Goal: Download file/media

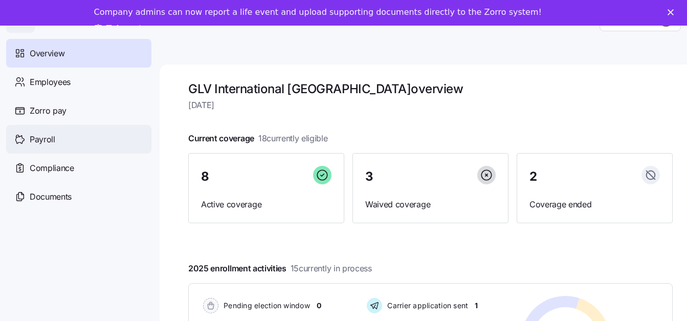
click at [52, 150] on div "Payroll" at bounding box center [78, 139] width 145 height 29
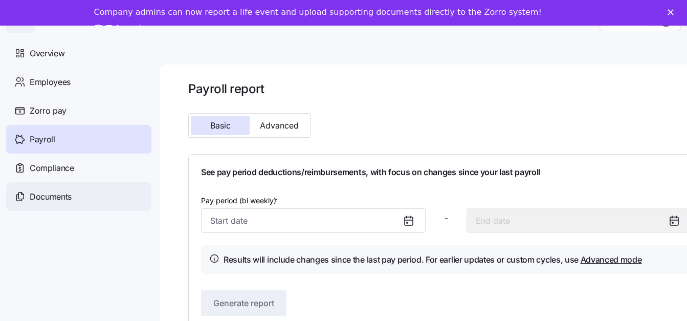
click at [59, 203] on span "Documents" at bounding box center [51, 196] width 42 height 13
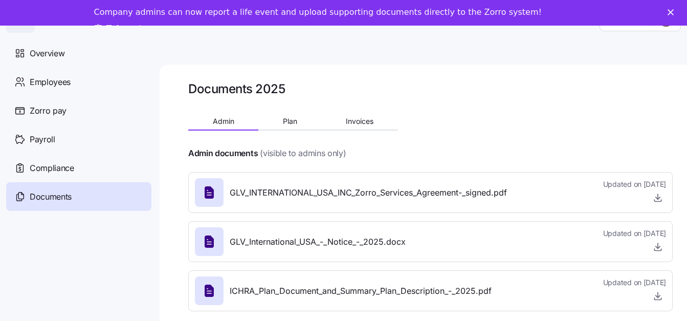
click at [366, 134] on div at bounding box center [430, 138] width 484 height 16
click at [357, 119] on span "Invoices" at bounding box center [360, 121] width 28 height 7
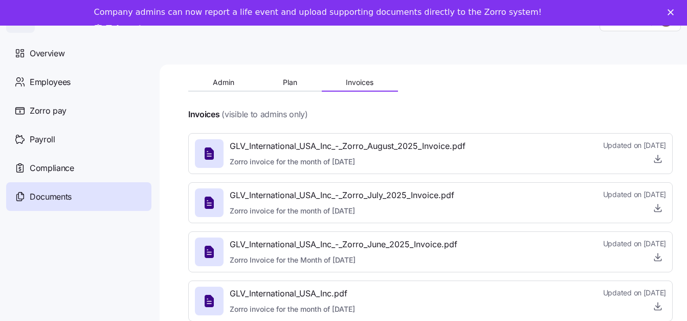
scroll to position [102, 0]
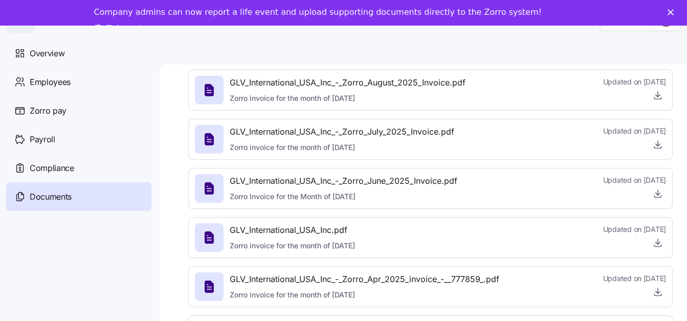
click at [607, 190] on div at bounding box center [634, 193] width 63 height 16
click at [660, 196] on icon "button" at bounding box center [658, 193] width 10 height 10
click at [653, 137] on span "button" at bounding box center [657, 144] width 15 height 15
click at [655, 146] on icon "button" at bounding box center [658, 144] width 10 height 10
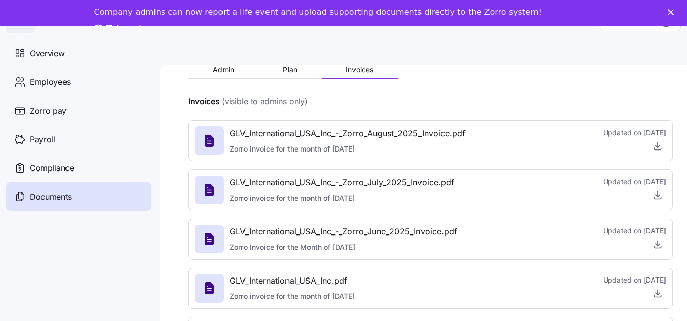
scroll to position [51, 0]
click at [661, 146] on icon "button" at bounding box center [658, 146] width 10 height 10
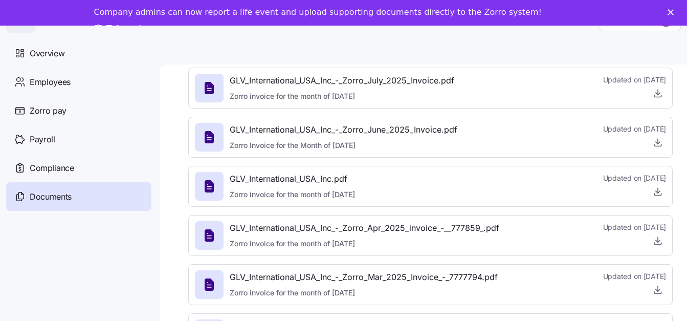
scroll to position [0, 0]
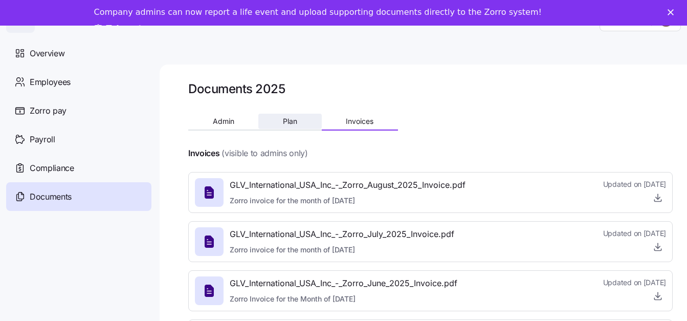
click at [277, 114] on button "Plan" at bounding box center [289, 121] width 63 height 15
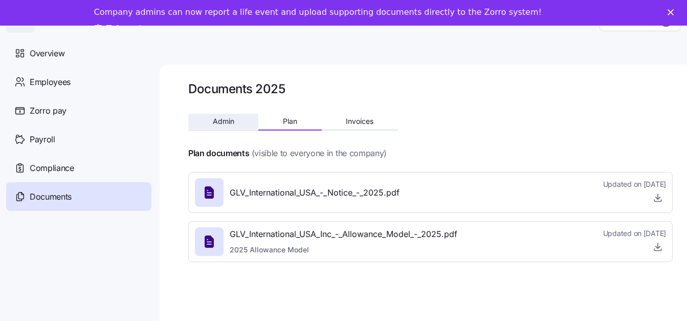
click at [229, 118] on span "Admin" at bounding box center [223, 121] width 21 height 7
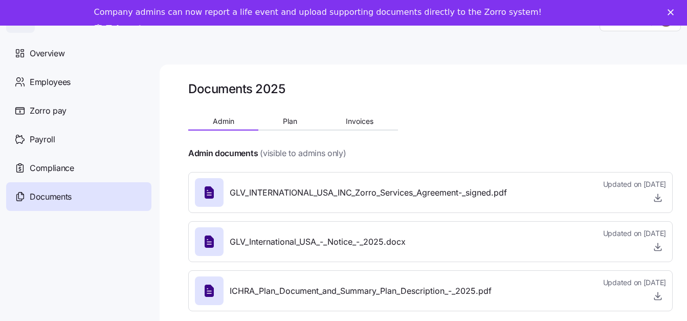
click at [409, 198] on span "GLV_INTERNATIONAL_USA_INC_Zorro_Services_Agreement-_signed.pdf" at bounding box center [368, 192] width 277 height 13
click at [665, 200] on span "button" at bounding box center [657, 197] width 15 height 15
click at [662, 199] on icon "button" at bounding box center [658, 197] width 10 height 10
click at [223, 126] on button "Admin" at bounding box center [223, 121] width 70 height 15
click at [73, 165] on span "Compliance" at bounding box center [52, 168] width 44 height 13
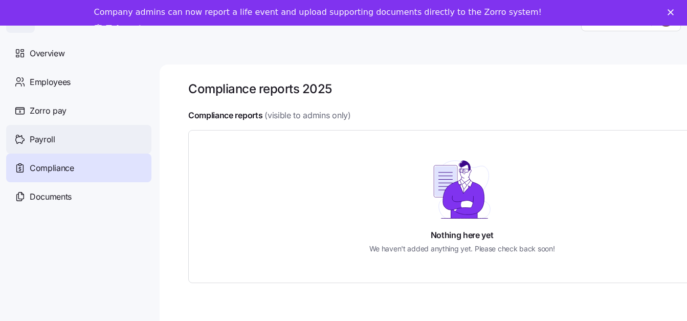
click at [68, 137] on div "Payroll" at bounding box center [78, 139] width 145 height 29
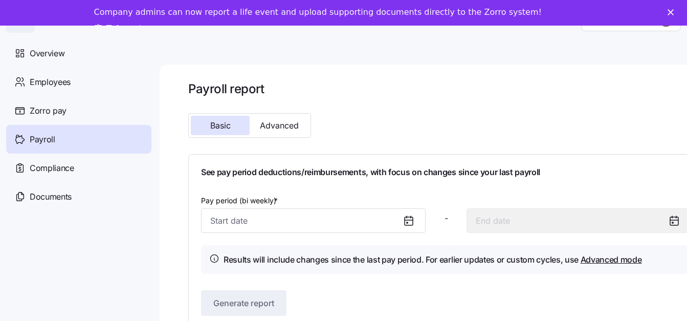
click at [72, 101] on div "Zorro pay" at bounding box center [78, 110] width 145 height 29
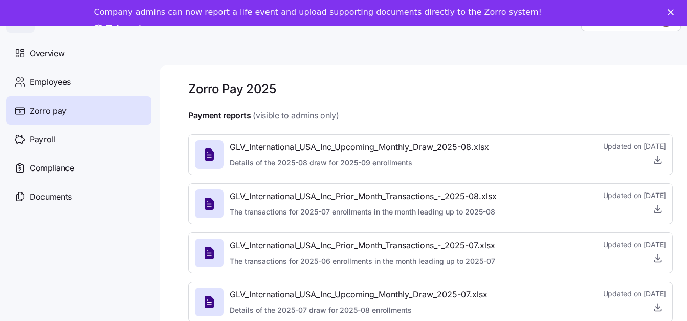
click at [603, 254] on div at bounding box center [634, 258] width 63 height 16
click at [658, 258] on icon "button" at bounding box center [658, 256] width 0 height 5
click at [656, 303] on icon "button" at bounding box center [658, 307] width 10 height 10
click at [659, 209] on icon "button" at bounding box center [658, 209] width 10 height 10
click at [655, 157] on icon "button" at bounding box center [658, 159] width 10 height 10
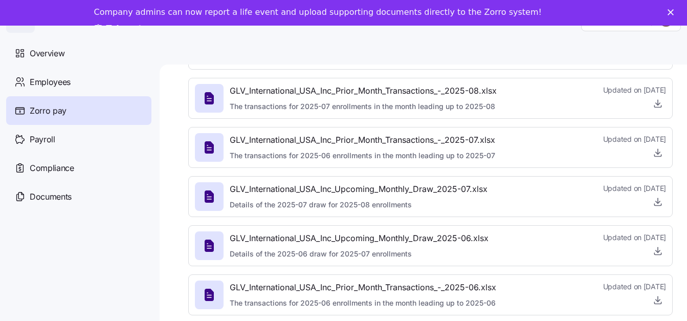
scroll to position [153, 0]
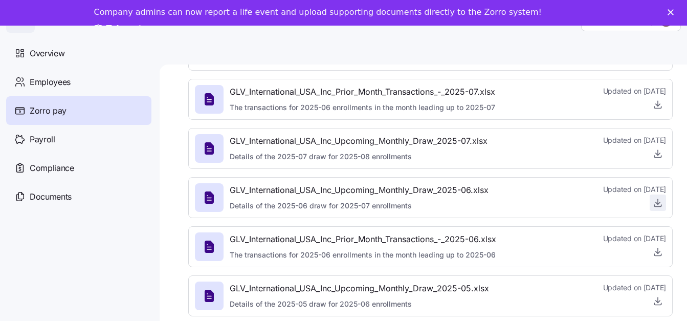
click at [660, 204] on icon "button" at bounding box center [658, 202] width 10 height 10
click at [661, 253] on icon "button" at bounding box center [658, 252] width 10 height 10
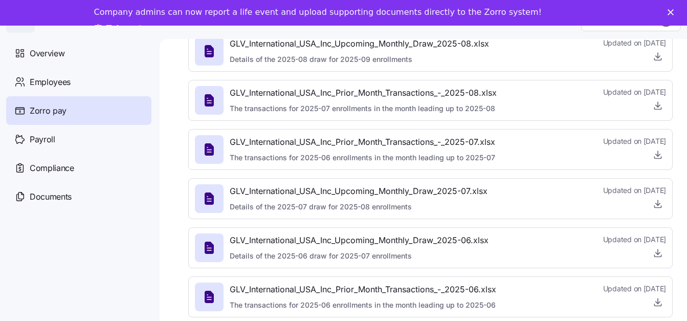
scroll to position [0, 0]
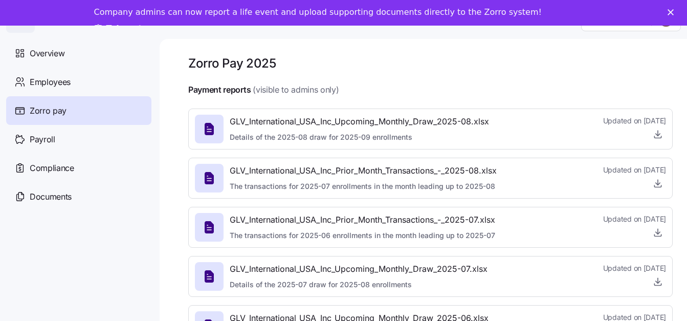
click at [675, 13] on div "Company admins can now report a life event and upload supporting documents dire…" at bounding box center [343, 21] width 687 height 34
click at [515, 59] on div "Zorro Pay 2025" at bounding box center [430, 63] width 484 height 16
